Goal: Information Seeking & Learning: Learn about a topic

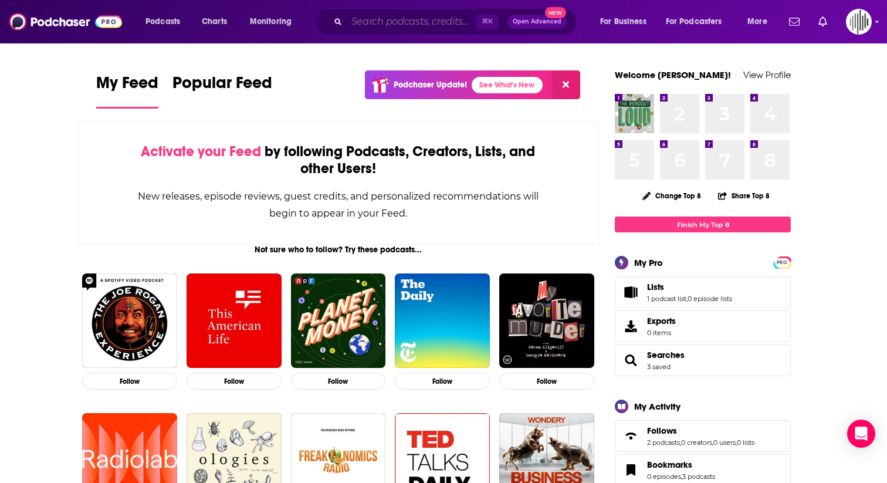
click at [421, 12] on input "Search podcasts, credits, & more..." at bounding box center [412, 21] width 130 height 19
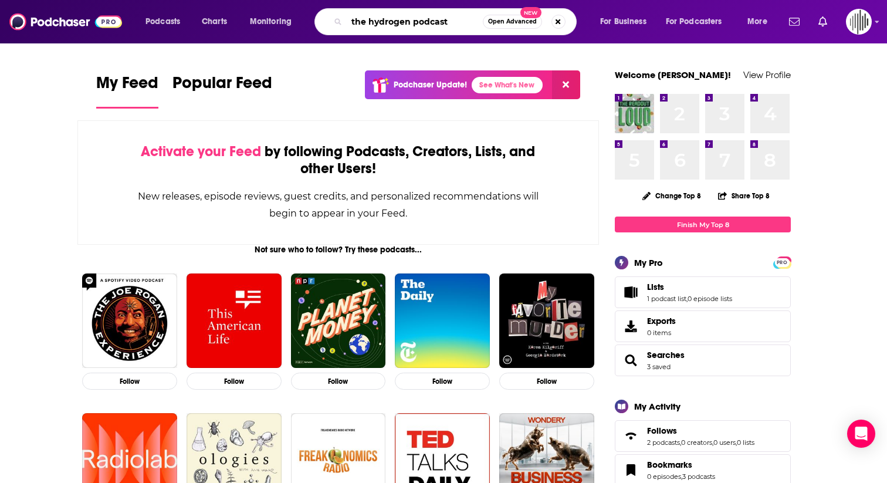
type input "the hydrogen podcast"
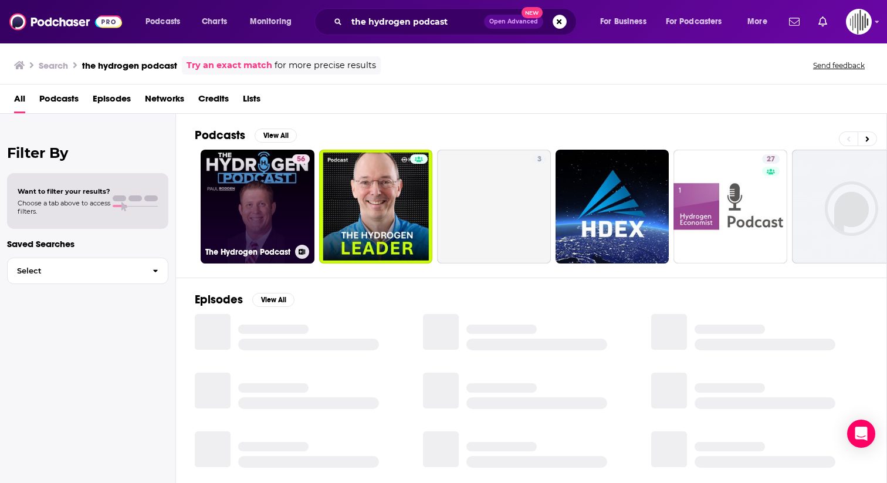
click at [266, 187] on link "56 The Hydrogen Podcast" at bounding box center [258, 207] width 114 height 114
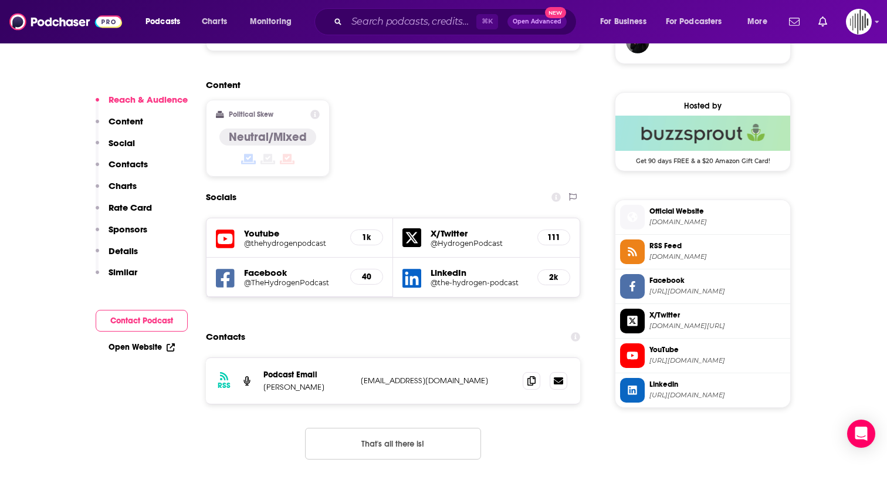
scroll to position [927, 0]
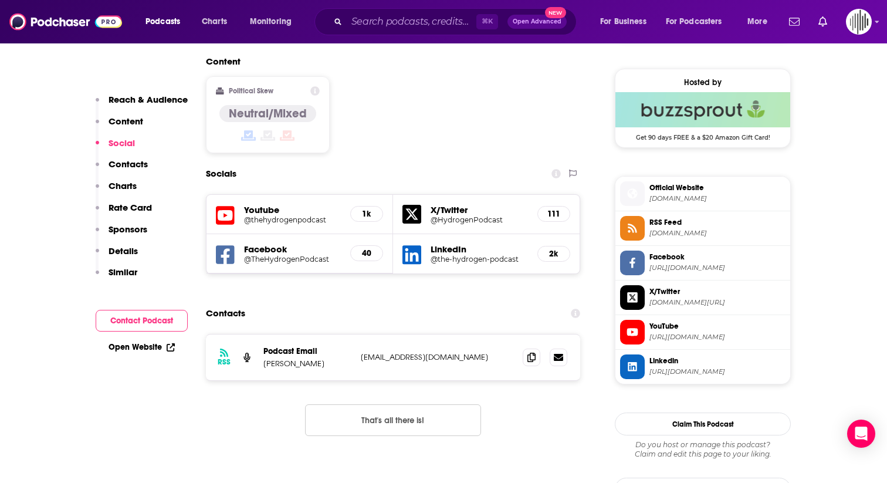
click at [261, 204] on h5 "Youtube" at bounding box center [292, 209] width 97 height 11
click at [272, 204] on h5 "Youtube" at bounding box center [292, 209] width 97 height 11
click at [210, 195] on div "Youtube @thehydrogenpodcast 1k" at bounding box center [299, 214] width 187 height 39
click at [231, 205] on icon at bounding box center [225, 216] width 19 height 22
